Goal: Task Accomplishment & Management: Manage account settings

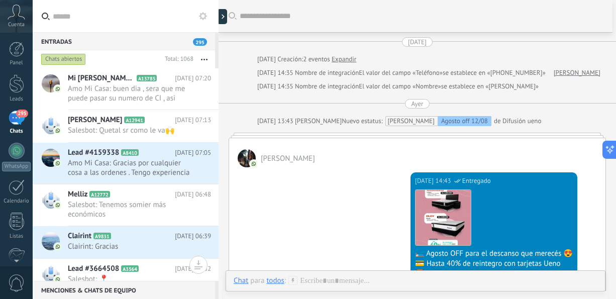
click at [215, 58] on div "Chats abiertos Total: 1068 Silenciar Acciones múltiples Ordenar Más recientes L…" at bounding box center [126, 59] width 186 height 18
drag, startPoint x: 215, startPoint y: 58, endPoint x: 204, endPoint y: 55, distance: 11.6
click at [204, 55] on div "Chats abiertos Total: 1068 Silenciar Acciones múltiples Ordenar Más recientes L…" at bounding box center [126, 59] width 186 height 18
click at [149, 119] on icon at bounding box center [153, 120] width 10 height 10
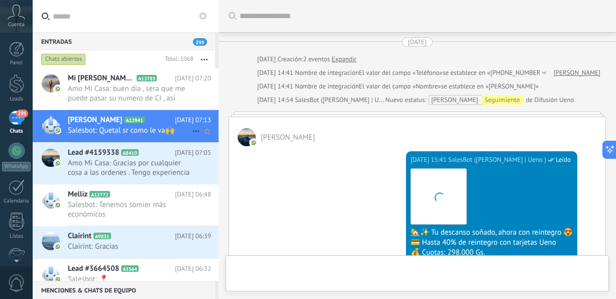
scroll to position [845, 0]
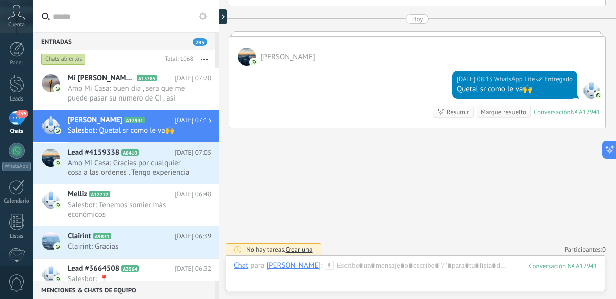
click at [202, 57] on button "button" at bounding box center [204, 59] width 22 height 18
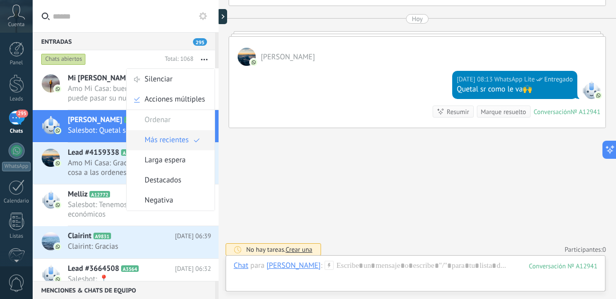
click at [165, 142] on span "Más recientes" at bounding box center [167, 140] width 44 height 20
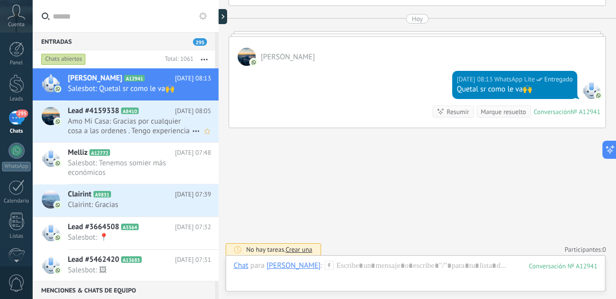
click at [155, 137] on div "Lead #4159338 A8410 [DATE] 08:05 Amo Mi Casa: Gracias por cualquier cosa a las …" at bounding box center [143, 121] width 151 height 41
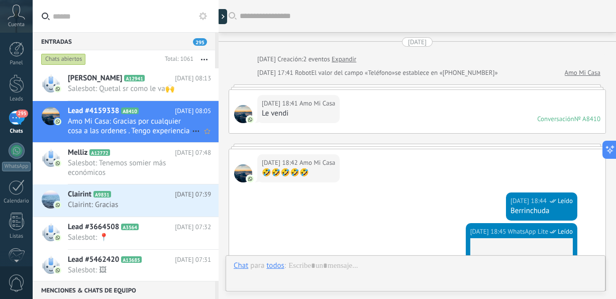
scroll to position [418, 0]
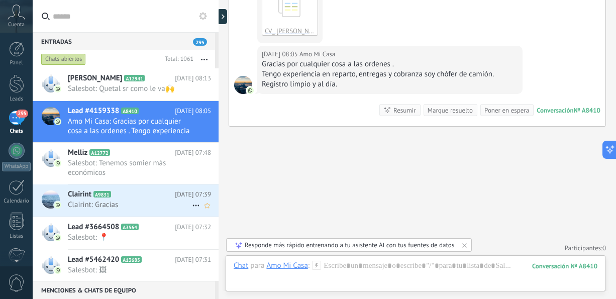
click at [142, 193] on h2 "Clairint A9831" at bounding box center [121, 194] width 107 height 10
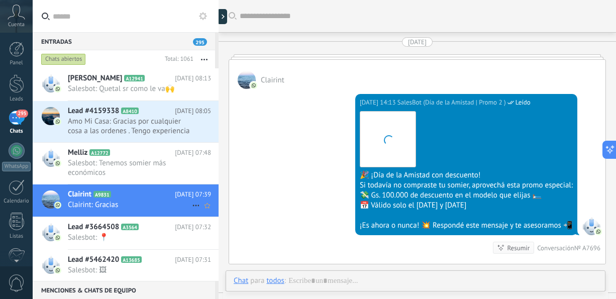
scroll to position [1435, 0]
